Goal: Find contact information: Find contact information

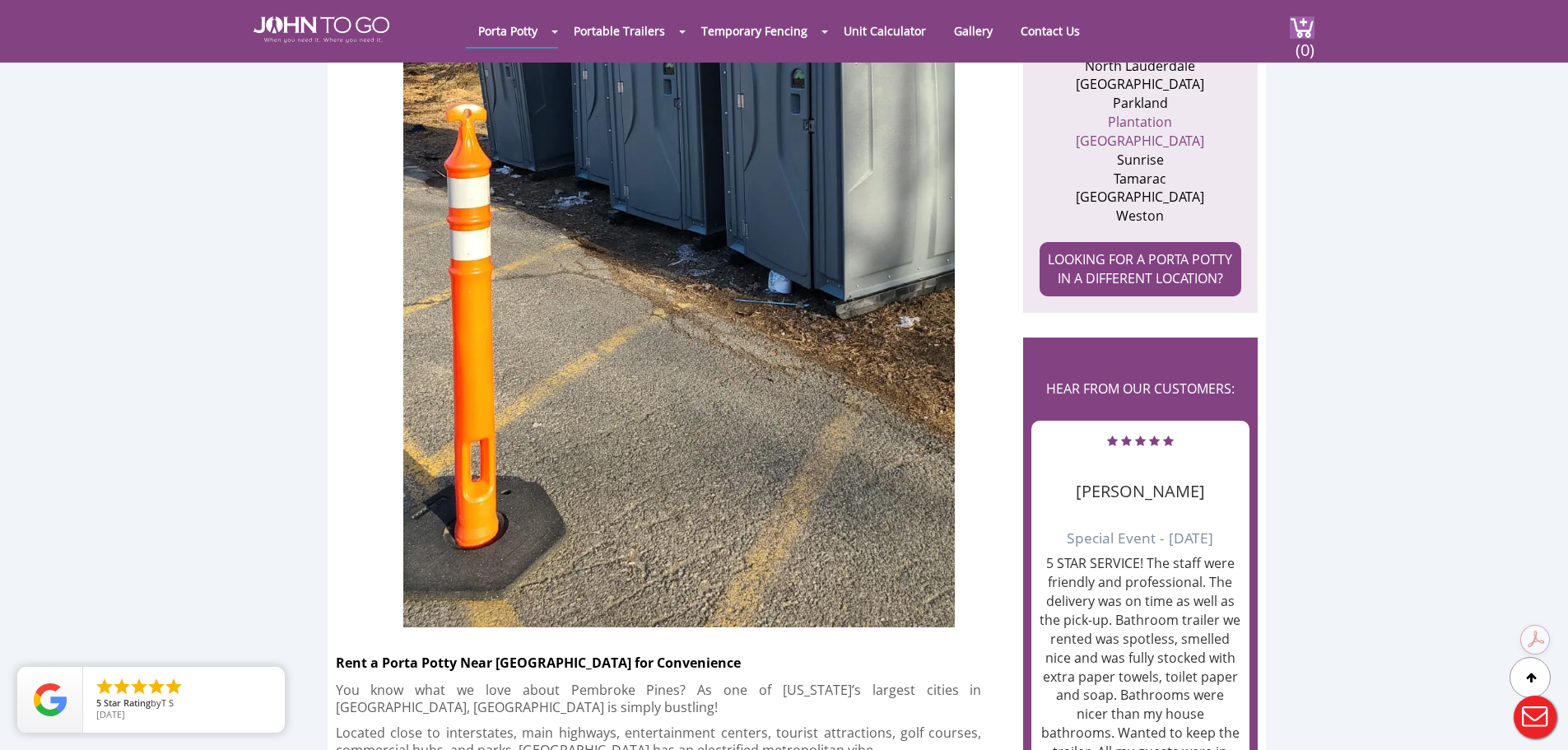
scroll to position [906, 0]
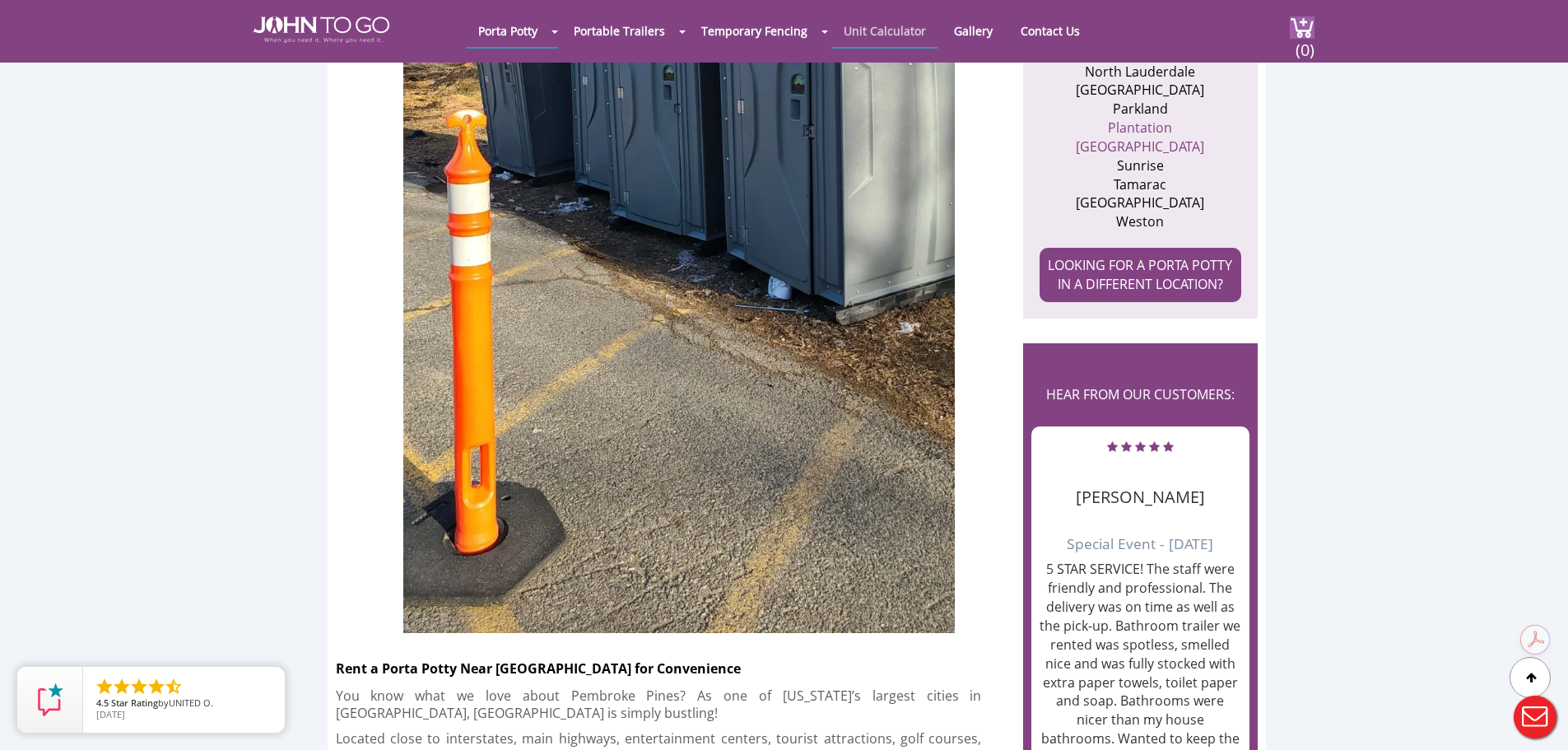
click at [842, 35] on link "Unit Calculator" at bounding box center [885, 31] width 107 height 32
click at [857, 41] on link "Unit Calculator" at bounding box center [885, 31] width 107 height 32
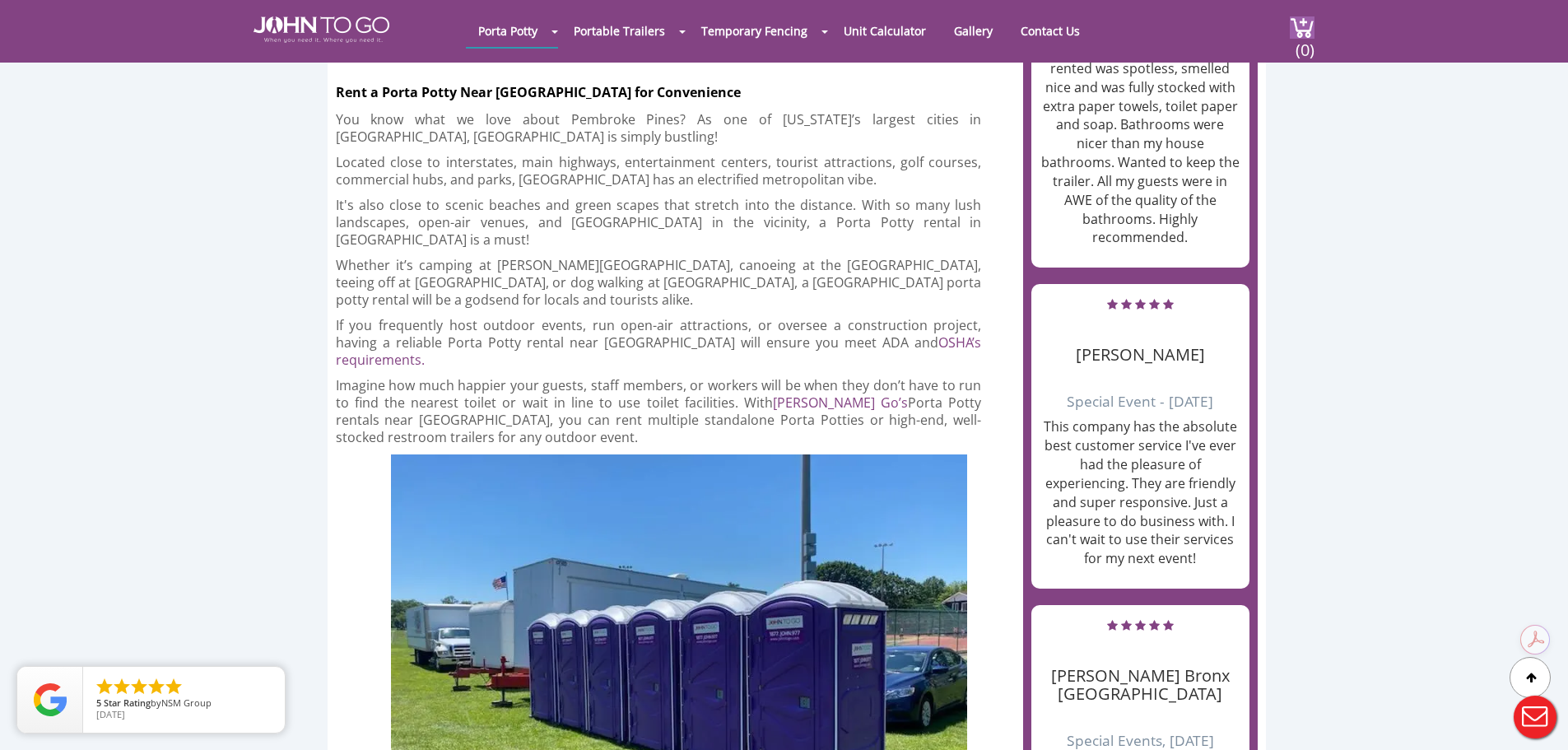
scroll to position [0, 0]
click at [857, 32] on div at bounding box center [784, 375] width 1568 height 750
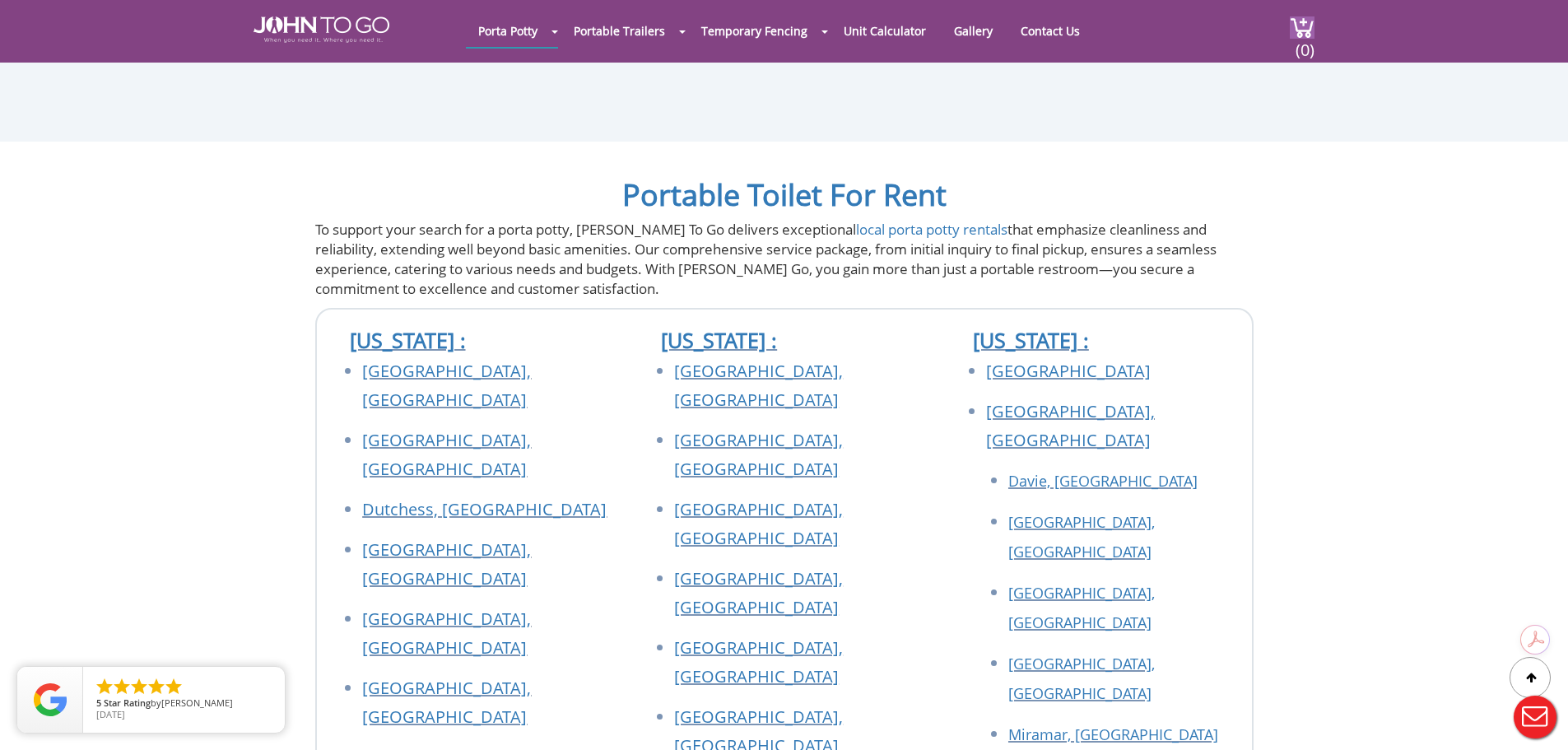
scroll to position [7820, 0]
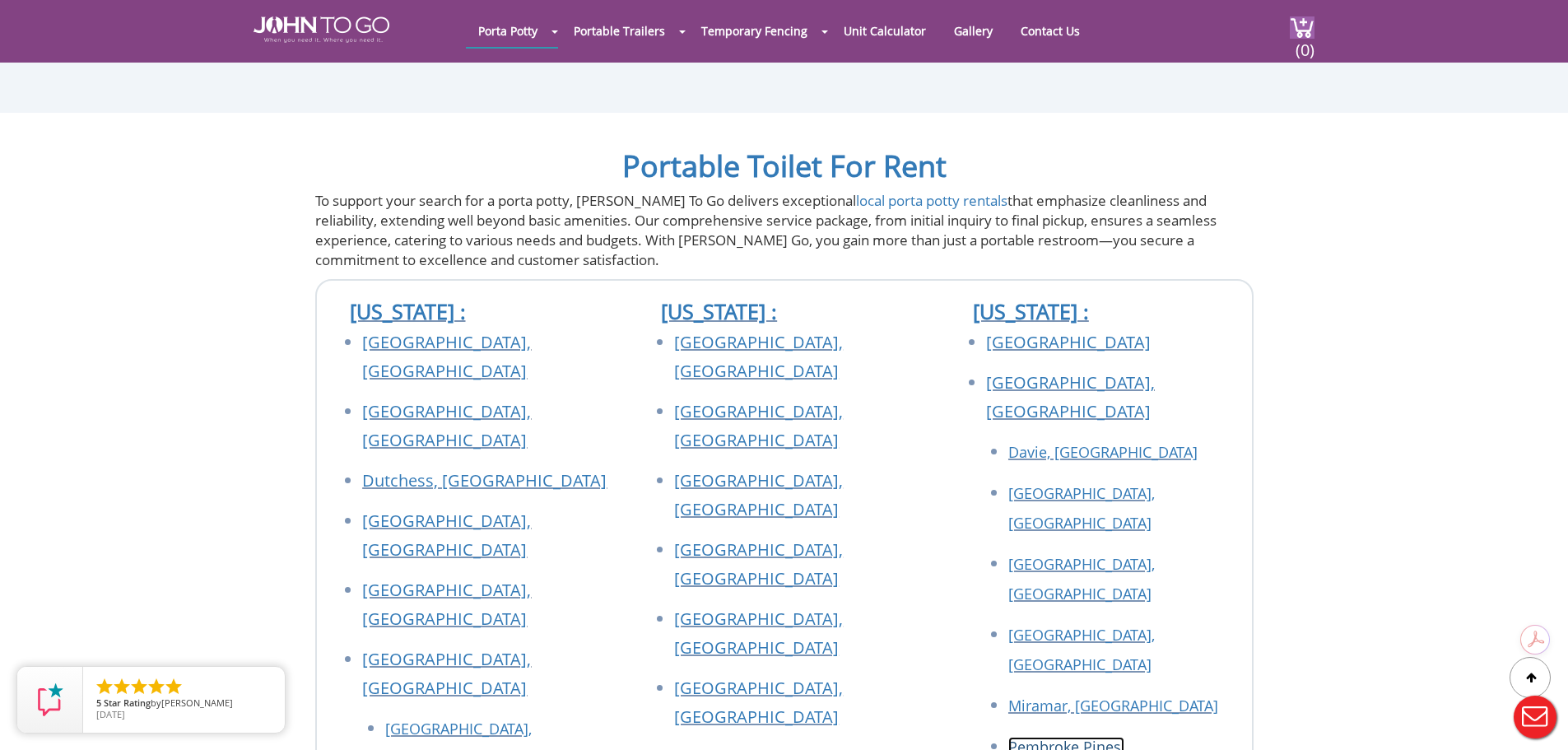
click at [1045, 737] on link "Pembroke Pines, [GEOGRAPHIC_DATA]" at bounding box center [1079, 761] width 143 height 49
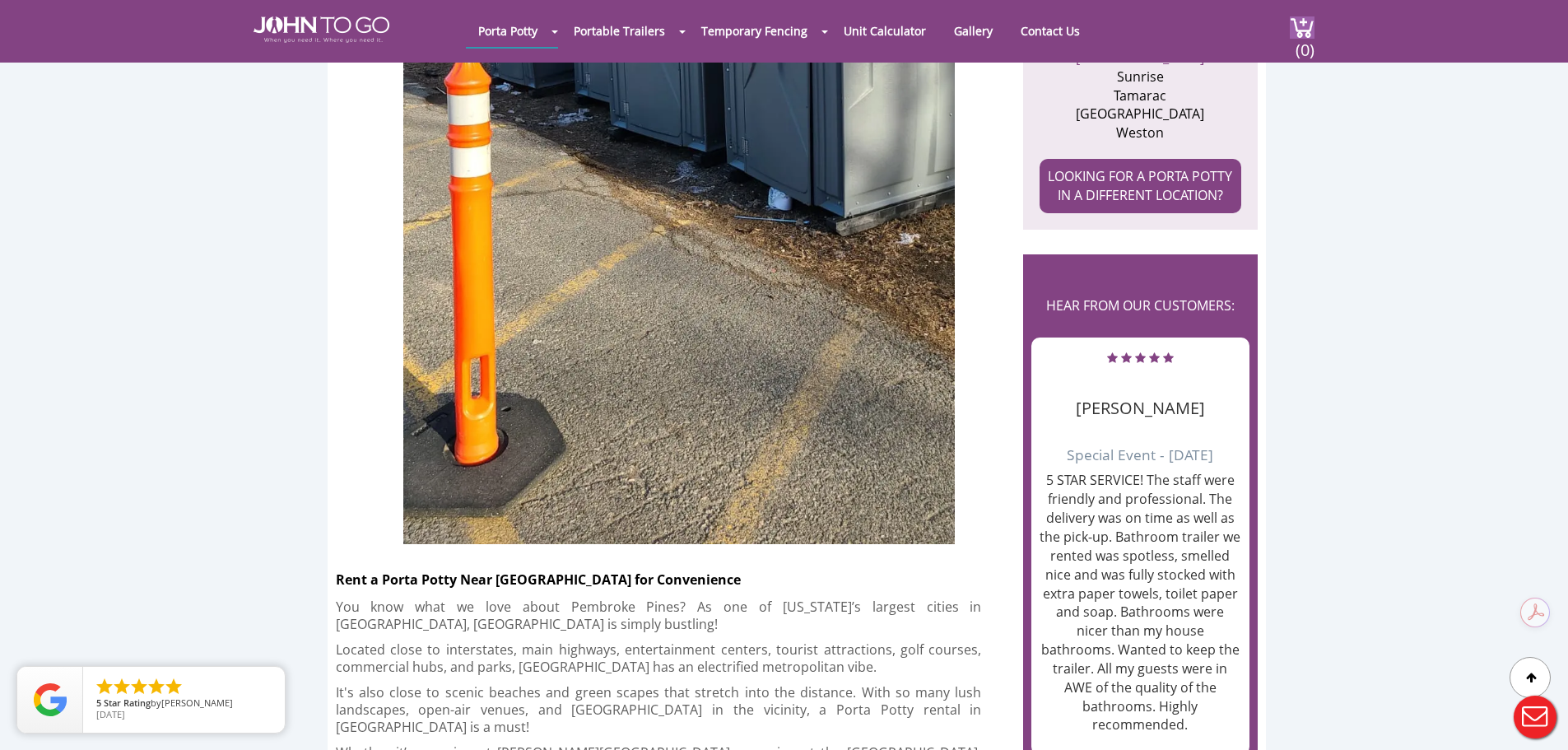
scroll to position [906, 0]
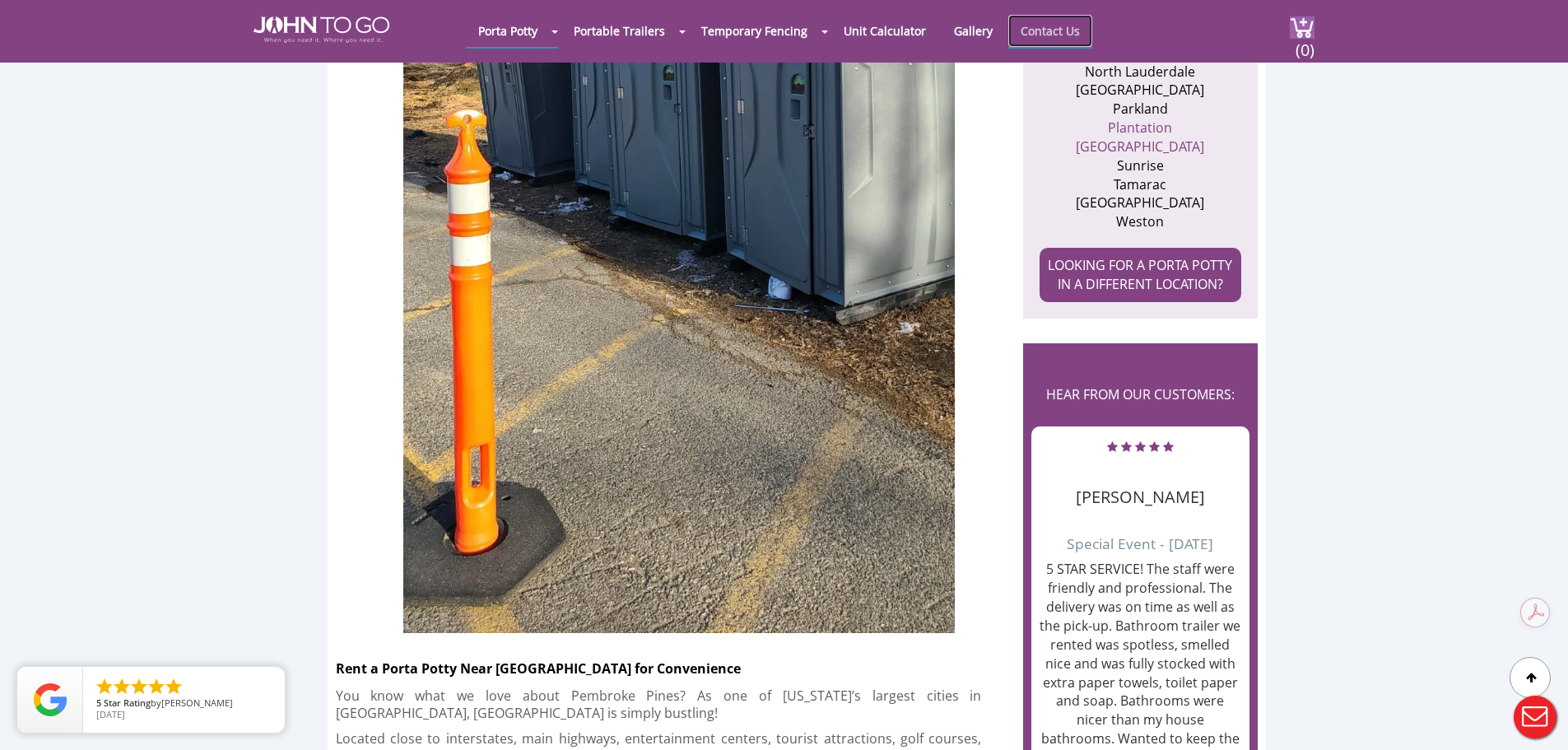
click at [1039, 23] on link "Contact Us" at bounding box center [1049, 31] width 84 height 32
